Goal: Find specific page/section: Locate a particular part of the current website

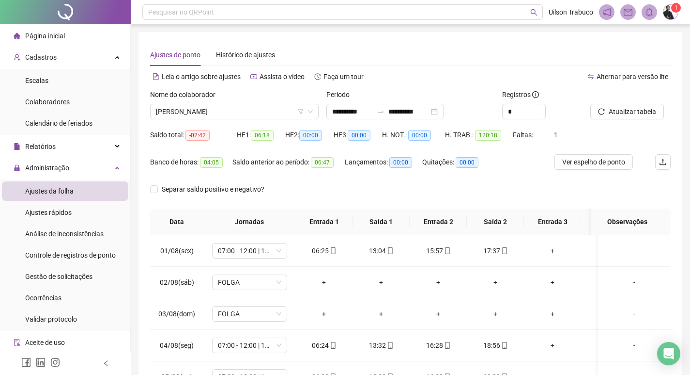
click at [266, 108] on span "[PERSON_NAME]" at bounding box center [234, 111] width 157 height 15
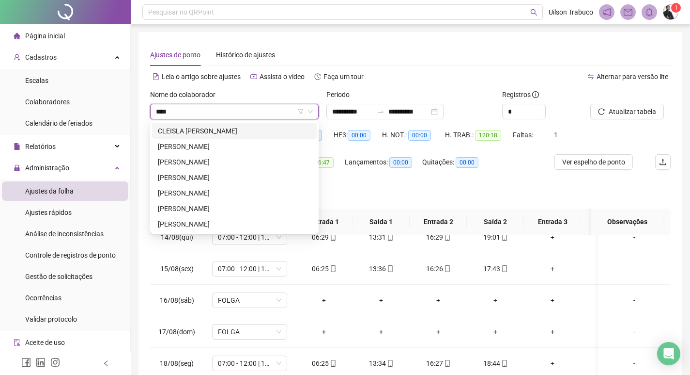
type input "*****"
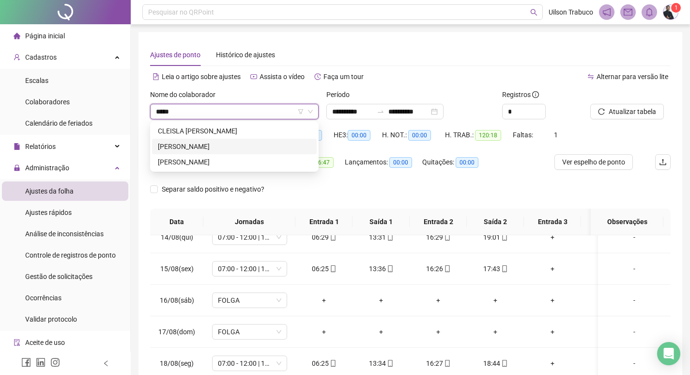
click at [218, 144] on div "[PERSON_NAME]" at bounding box center [234, 146] width 153 height 11
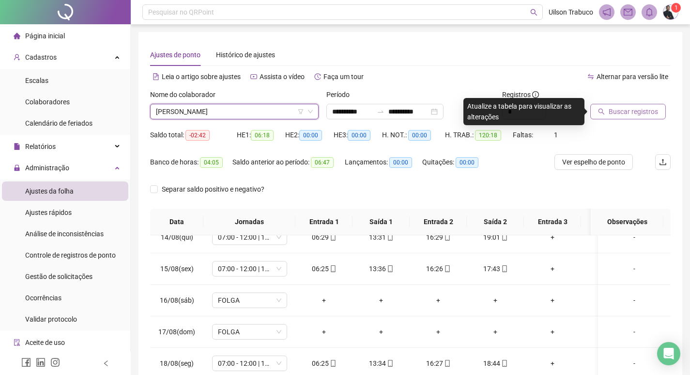
click at [663, 108] on button "Buscar registros" at bounding box center [629, 112] width 76 height 16
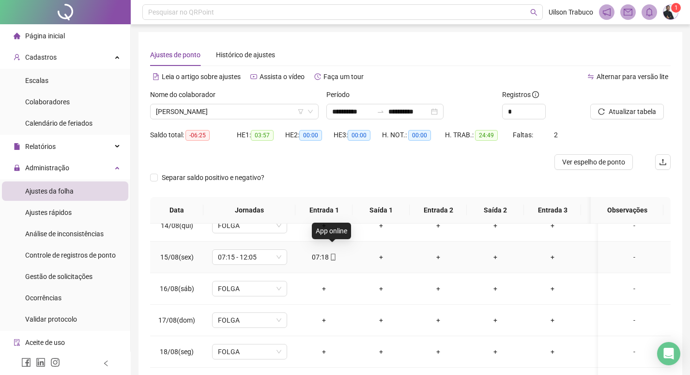
click at [334, 253] on icon "mobile" at bounding box center [333, 256] width 7 height 7
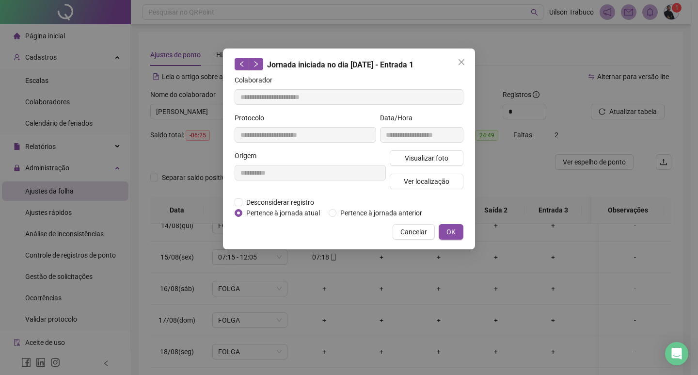
type input "**********"
click at [412, 150] on button "Visualizar foto" at bounding box center [427, 158] width 74 height 16
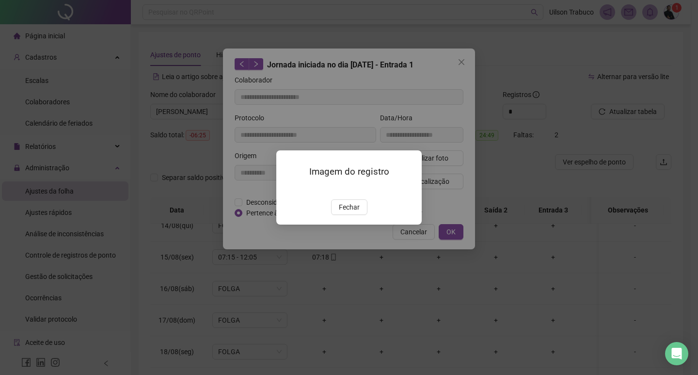
click at [341, 215] on button "Fechar" at bounding box center [349, 207] width 36 height 16
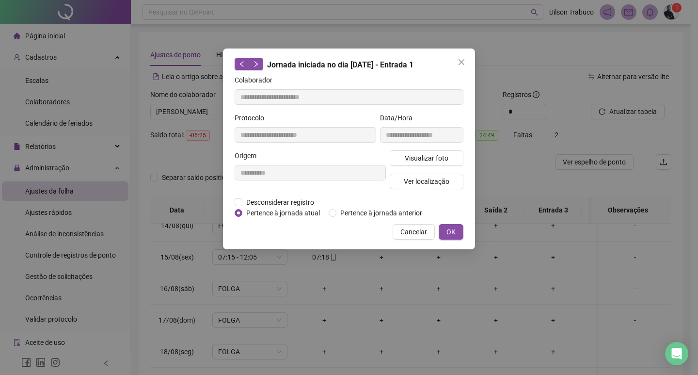
drag, startPoint x: 465, startPoint y: 60, endPoint x: 172, endPoint y: 117, distance: 299.1
click at [465, 60] on span "Close" at bounding box center [462, 62] width 16 height 8
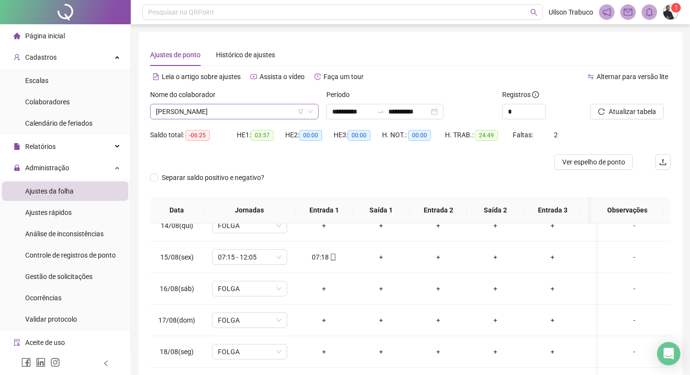
click at [209, 117] on span "[PERSON_NAME]" at bounding box center [234, 111] width 157 height 15
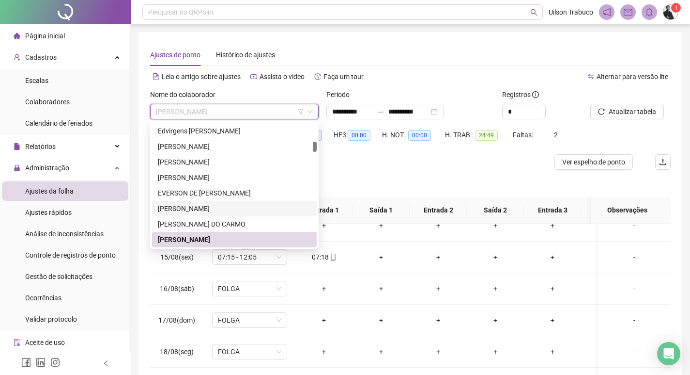
click at [217, 209] on div "[PERSON_NAME]" at bounding box center [234, 208] width 153 height 11
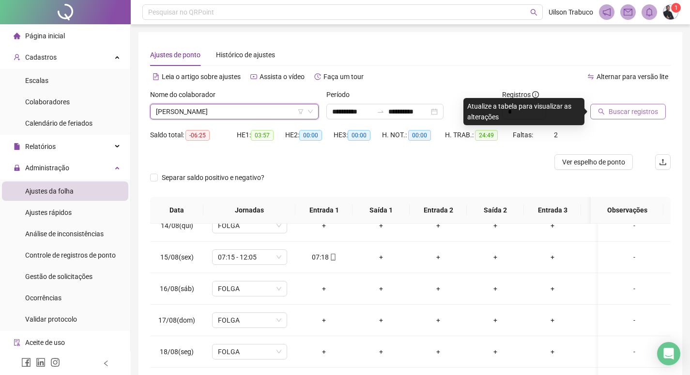
click at [657, 105] on button "Buscar registros" at bounding box center [629, 112] width 76 height 16
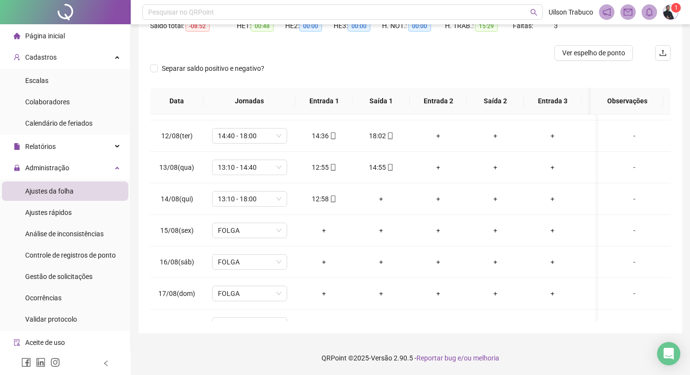
scroll to position [285, 0]
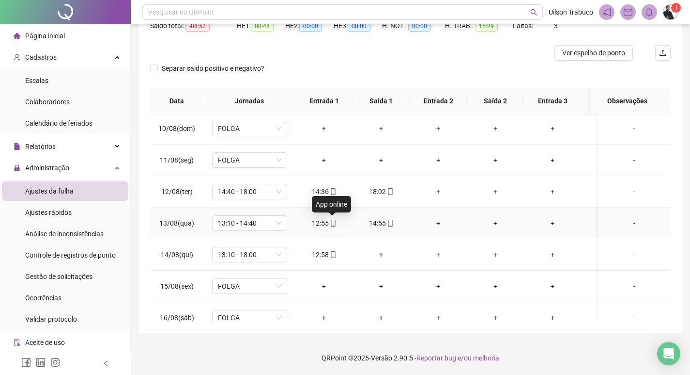
click at [334, 223] on icon "mobile" at bounding box center [333, 222] width 7 height 7
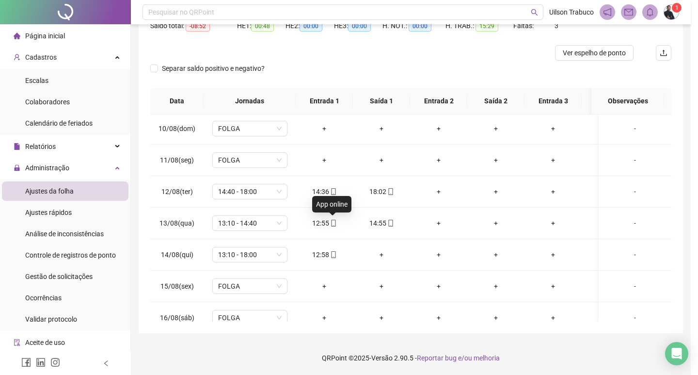
type input "**********"
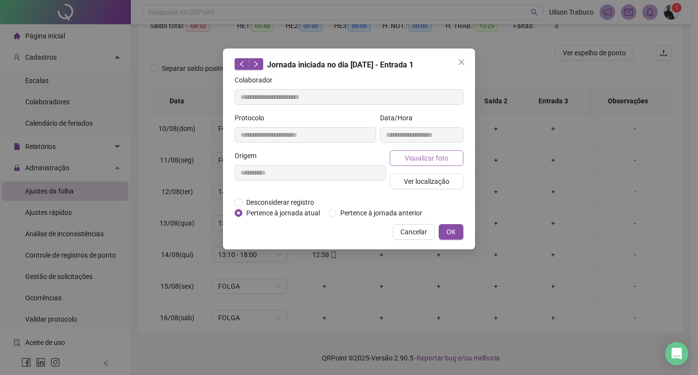
click at [420, 159] on span "Visualizar foto" at bounding box center [427, 158] width 44 height 11
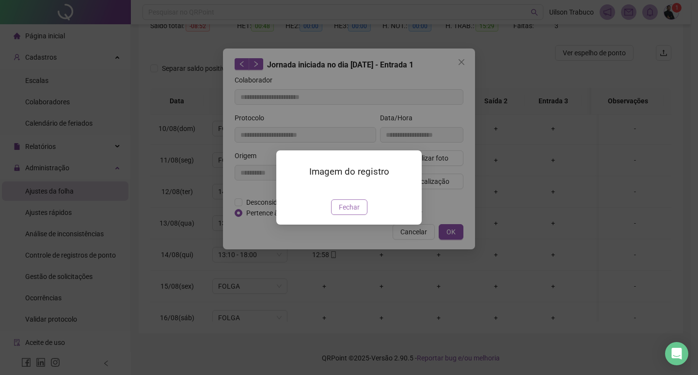
click at [356, 215] on button "Fechar" at bounding box center [349, 207] width 36 height 16
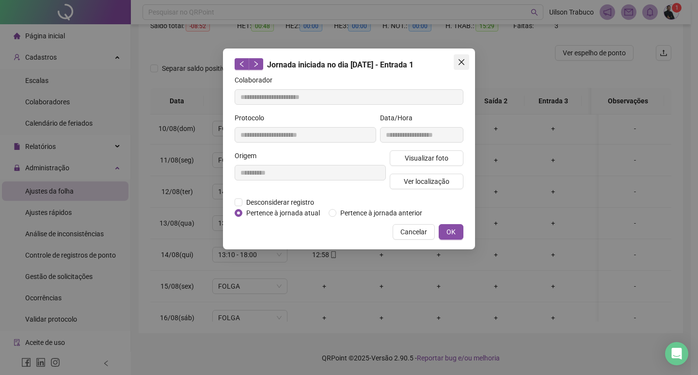
click at [457, 60] on icon "close" at bounding box center [461, 62] width 8 height 8
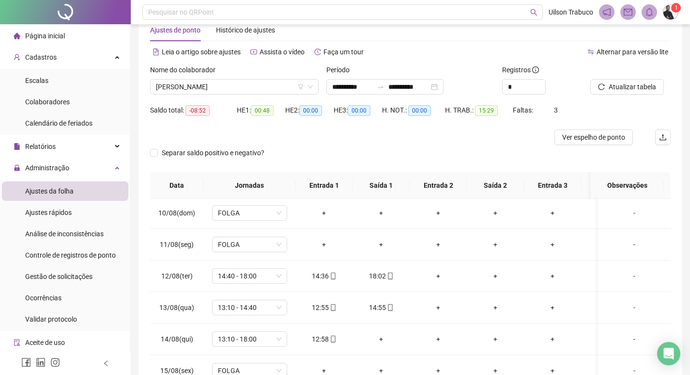
scroll to position [0, 0]
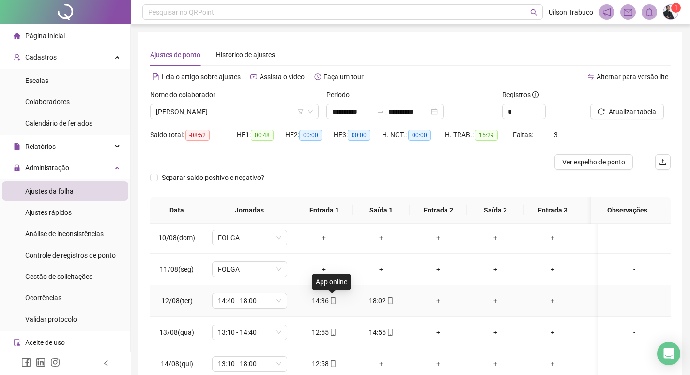
click at [333, 302] on icon "mobile" at bounding box center [333, 300] width 7 height 7
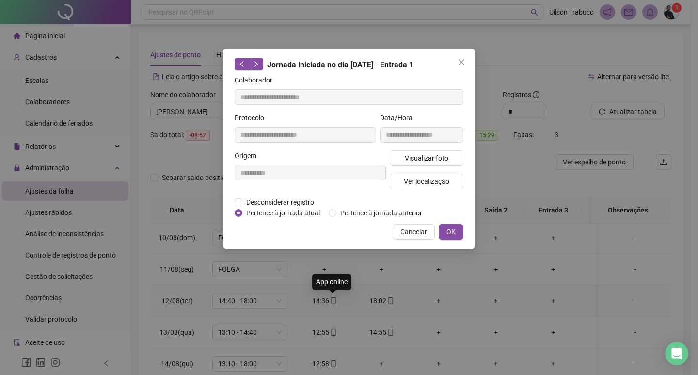
type input "**********"
click at [428, 163] on button "Visualizar foto" at bounding box center [427, 158] width 74 height 16
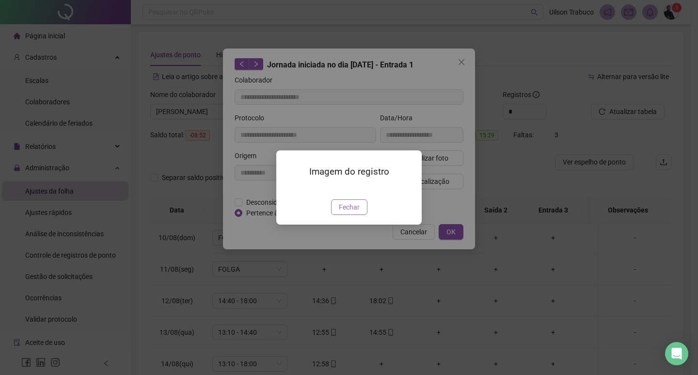
click at [365, 215] on button "Fechar" at bounding box center [349, 207] width 36 height 16
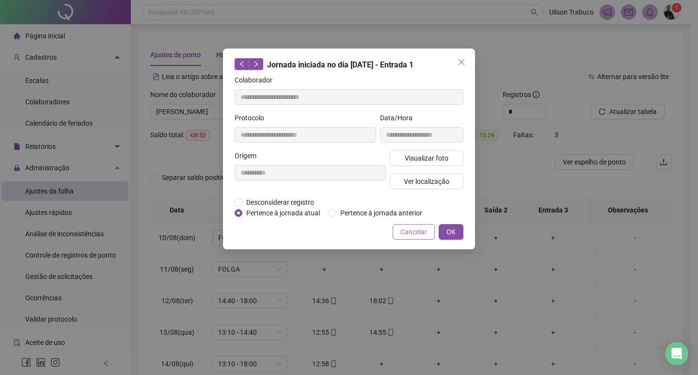
click at [426, 232] on span "Cancelar" at bounding box center [413, 231] width 27 height 11
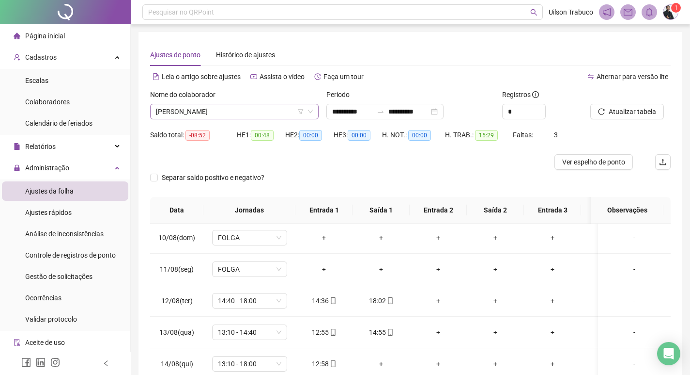
click at [243, 112] on span "[PERSON_NAME]" at bounding box center [234, 111] width 157 height 15
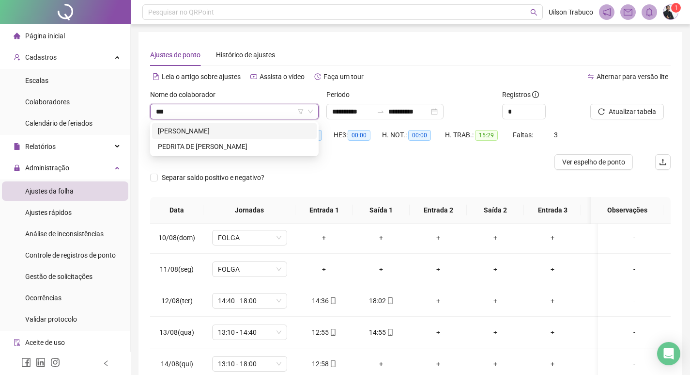
type input "***"
